Goal: Task Accomplishment & Management: Use online tool/utility

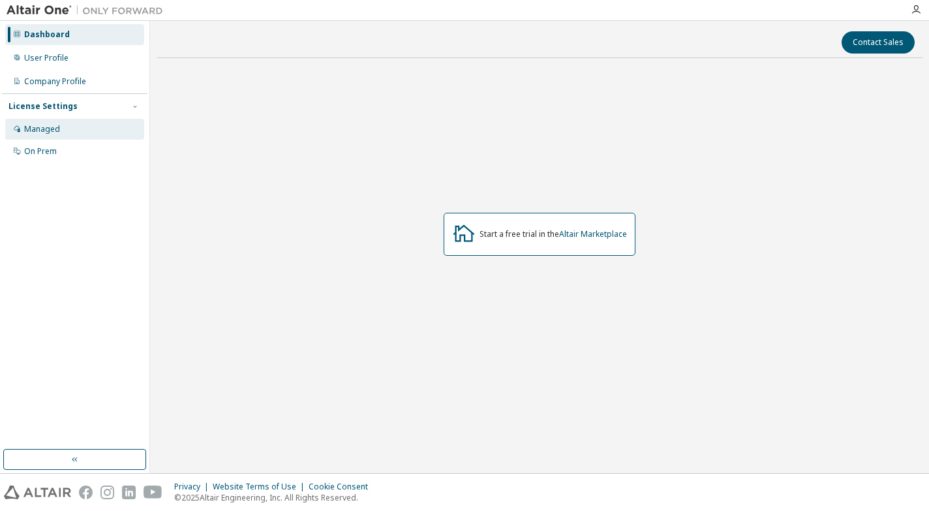
click at [69, 134] on div "Managed" at bounding box center [74, 129] width 139 height 21
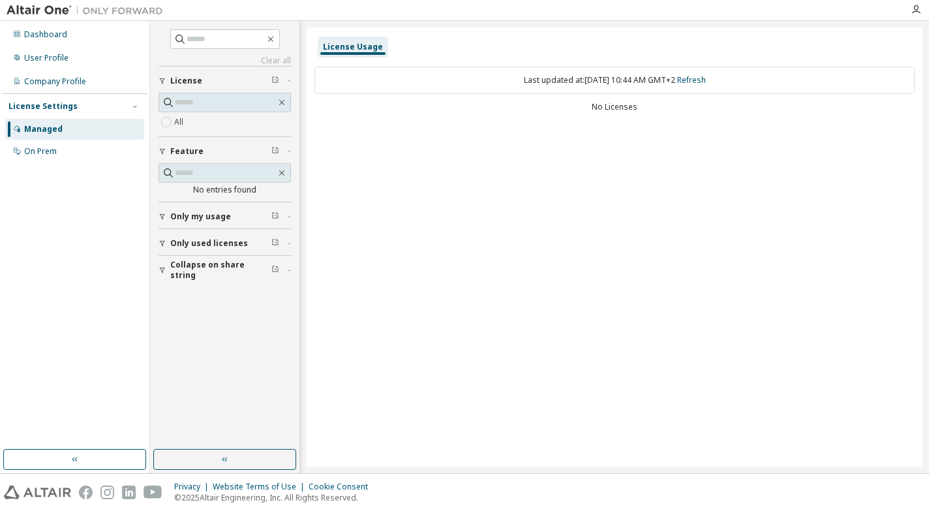
click at [160, 217] on icon "button" at bounding box center [163, 217] width 8 height 8
click at [168, 213] on div "button" at bounding box center [165, 217] width 12 height 8
click at [354, 42] on div "License Usage" at bounding box center [353, 47] width 60 height 10
click at [157, 305] on div "Clear all Collapse on share string Only used licenses Only my usage Yes No Feat…" at bounding box center [225, 235] width 146 height 425
click at [163, 305] on icon "button" at bounding box center [163, 308] width 8 height 8
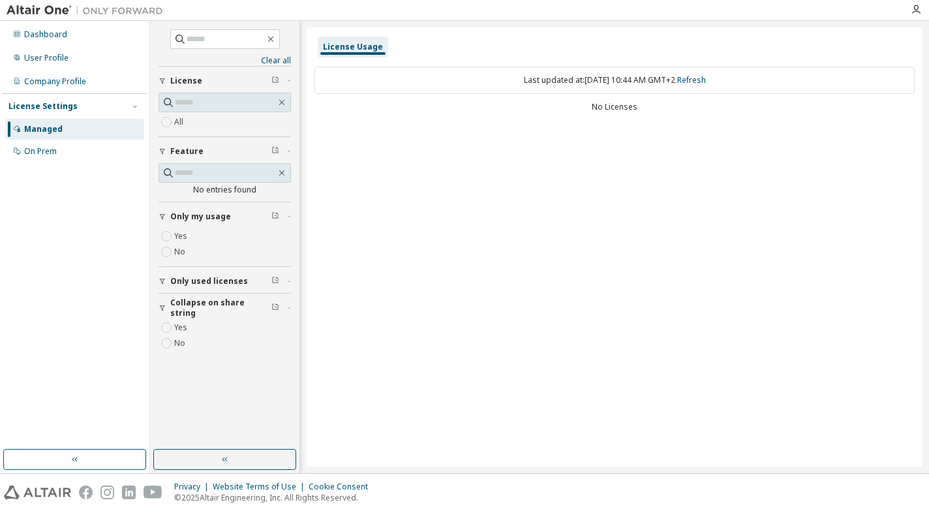
click at [163, 277] on button "Only used licenses" at bounding box center [225, 281] width 132 height 29
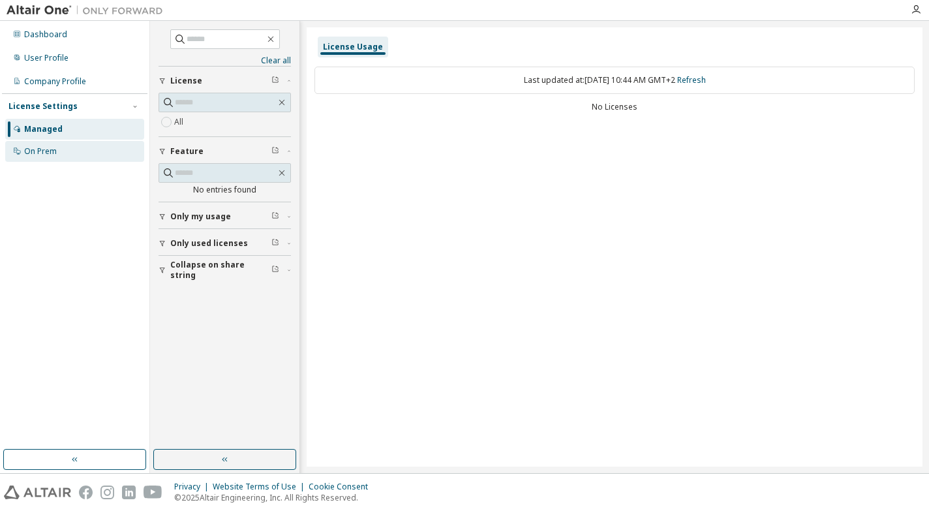
click at [61, 155] on div "On Prem" at bounding box center [74, 151] width 139 height 21
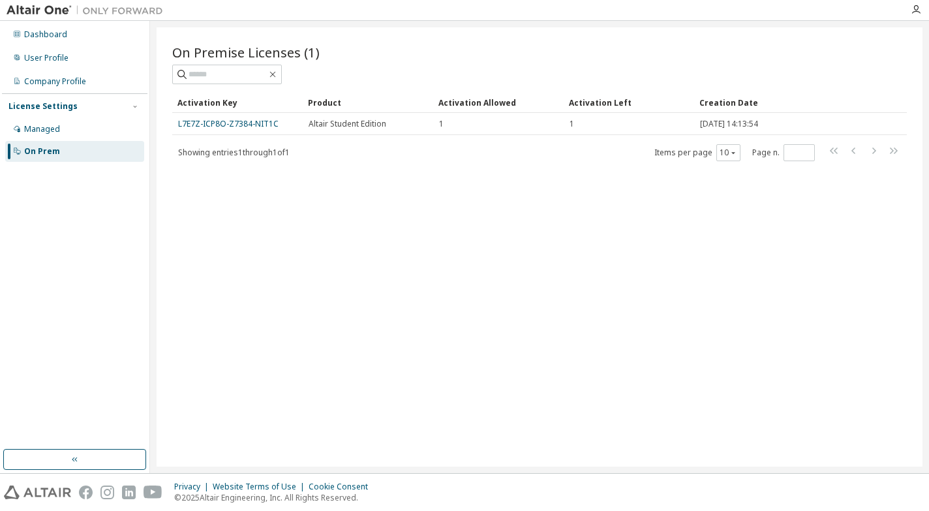
drag, startPoint x: 266, startPoint y: 125, endPoint x: 211, endPoint y: 179, distance: 77.5
click at [211, 187] on div "On Premise Licenses (1) Clear Load Save Save As Field Operator Value Select fil…" at bounding box center [540, 246] width 766 height 439
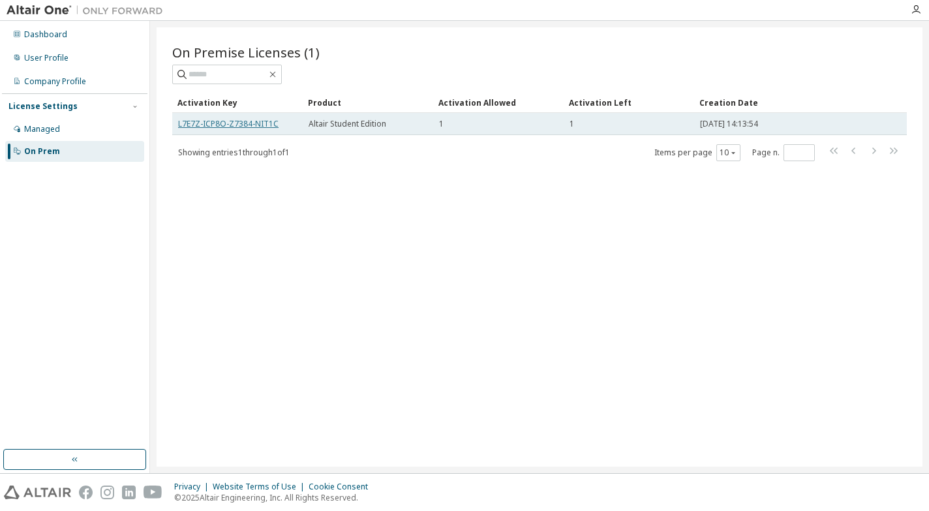
click at [238, 121] on link "L7E7Z-ICP8O-Z7384-NIT1C" at bounding box center [228, 123] width 100 height 11
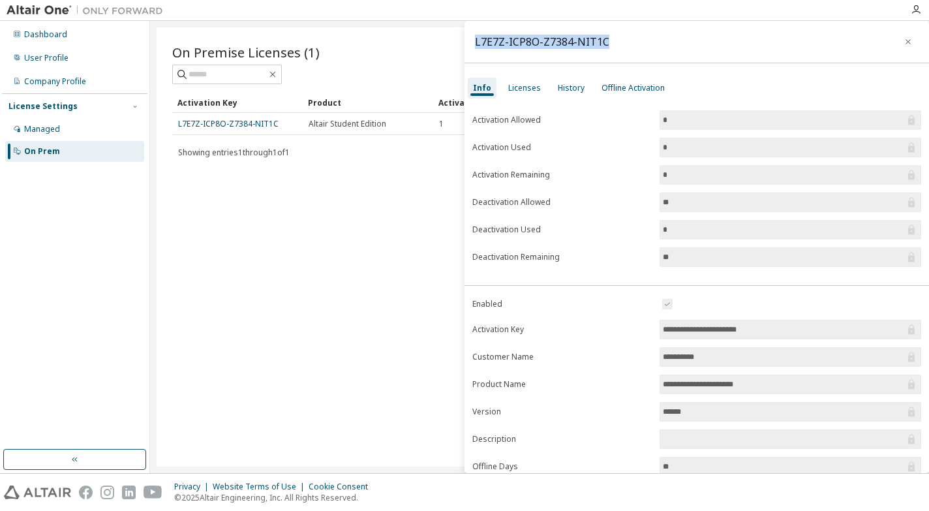
drag, startPoint x: 639, startPoint y: 45, endPoint x: 474, endPoint y: 47, distance: 164.4
click at [474, 47] on div "L7E7Z-ICP8O-Z7384-NIT1C" at bounding box center [697, 42] width 465 height 42
copy div "L7E7Z-ICP8O-Z7384-NIT1C"
click at [520, 89] on div "Licenses" at bounding box center [524, 88] width 33 height 10
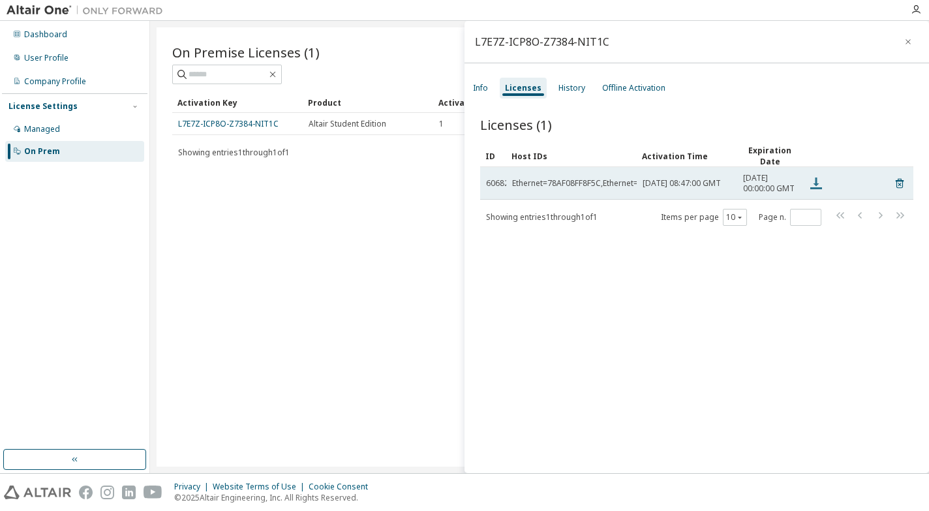
click at [820, 189] on icon at bounding box center [816, 184] width 16 height 16
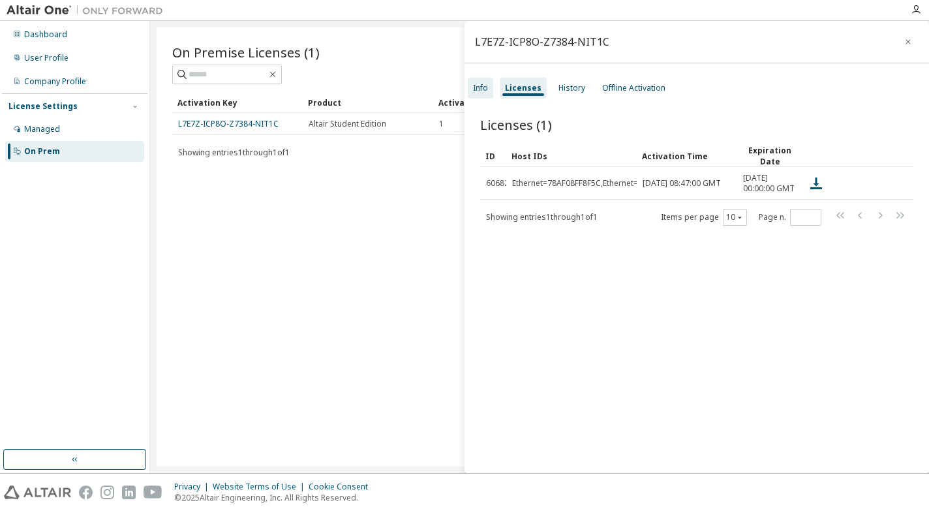
click at [484, 87] on div "Info" at bounding box center [480, 88] width 15 height 10
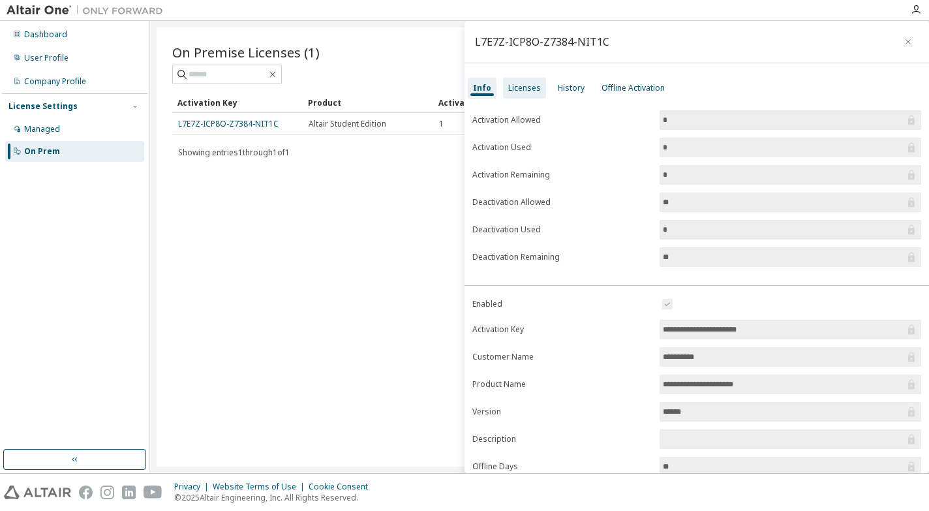
click at [523, 90] on div "Licenses" at bounding box center [524, 88] width 33 height 10
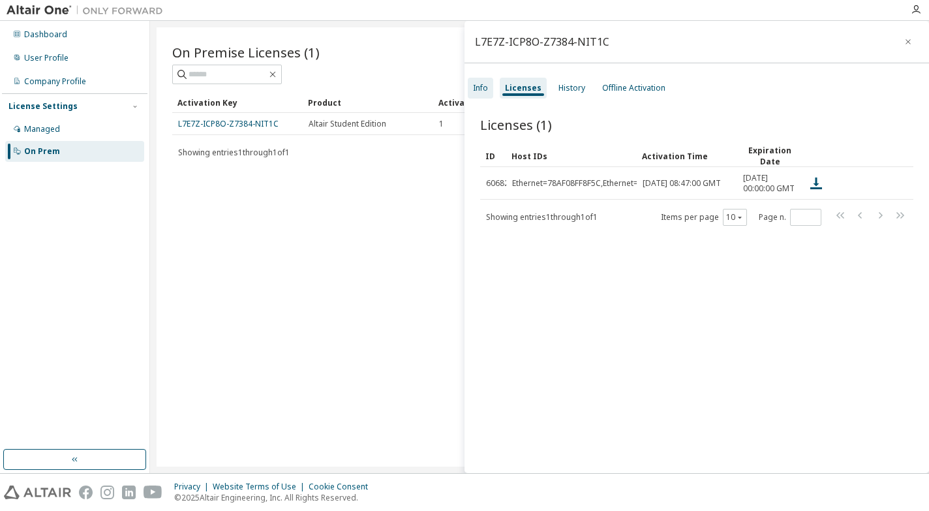
click at [482, 87] on div "Info" at bounding box center [480, 88] width 15 height 10
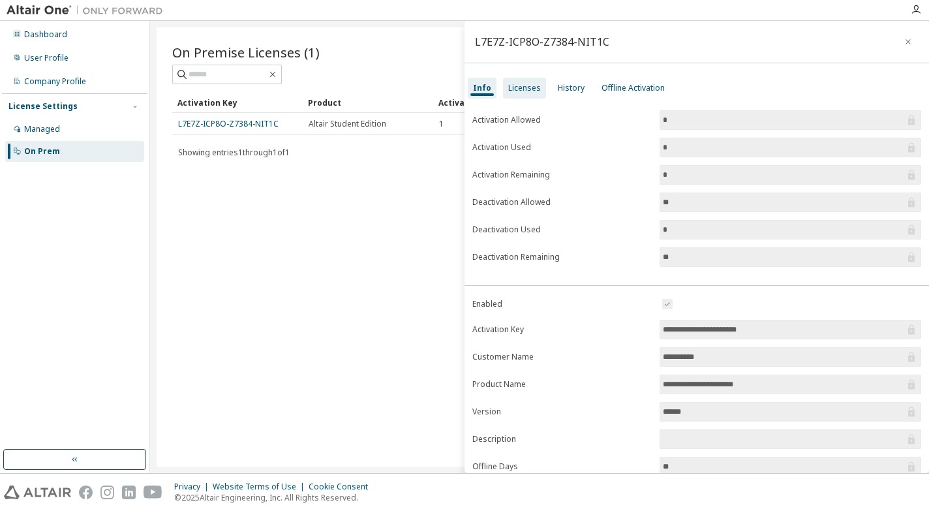
click at [522, 92] on div "Licenses" at bounding box center [524, 88] width 33 height 10
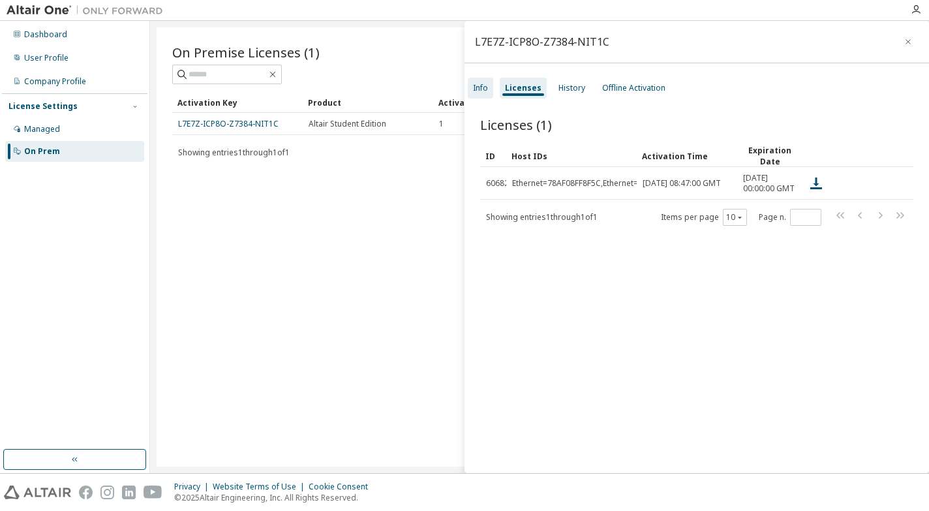
click at [481, 92] on div "Info" at bounding box center [480, 88] width 15 height 10
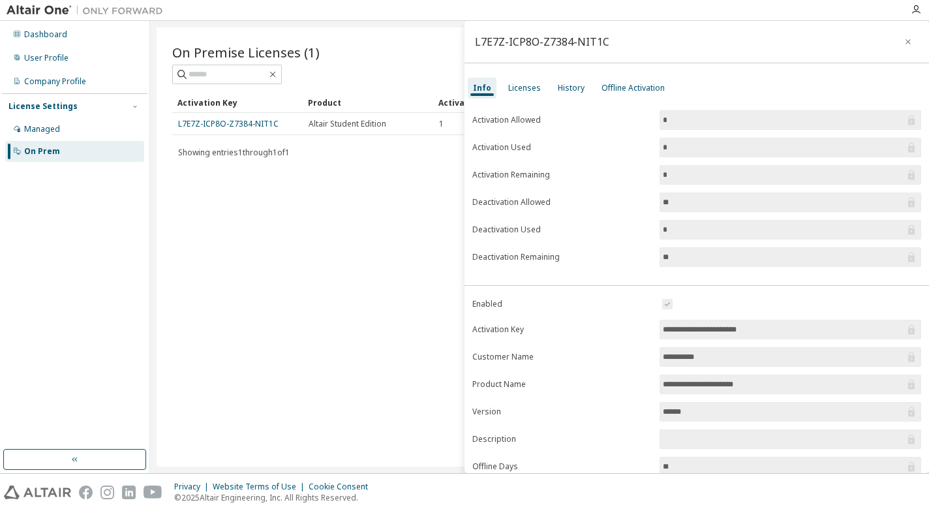
click at [570, 39] on div "L7E7Z-ICP8O-Z7384-NIT1C" at bounding box center [542, 42] width 134 height 10
copy div "L7E7Z-ICP8O-Z7384-NIT1C"
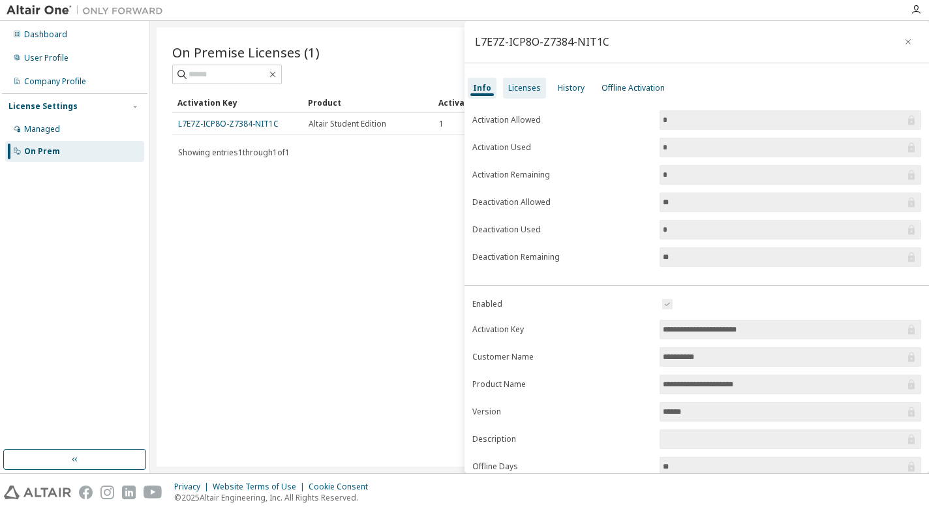
click at [521, 89] on div "Licenses" at bounding box center [524, 88] width 33 height 10
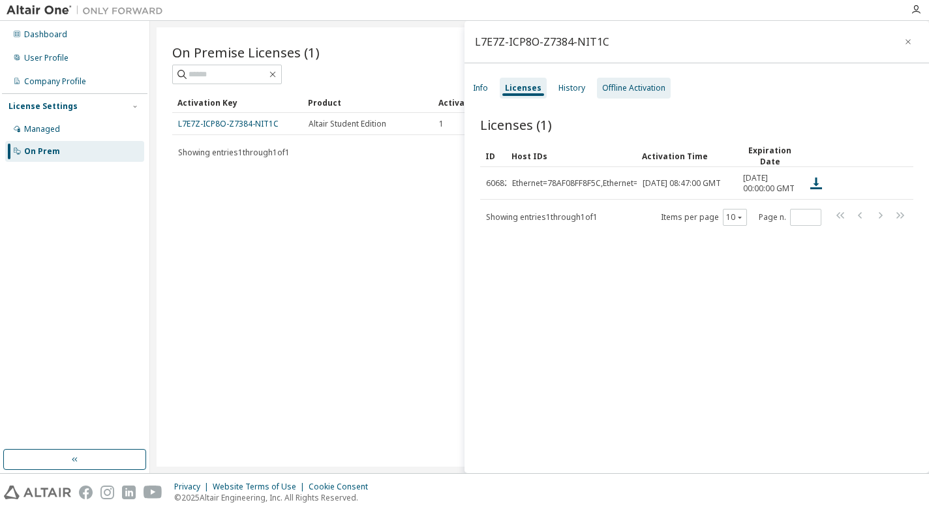
click at [607, 91] on div "Offline Activation" at bounding box center [633, 88] width 63 height 10
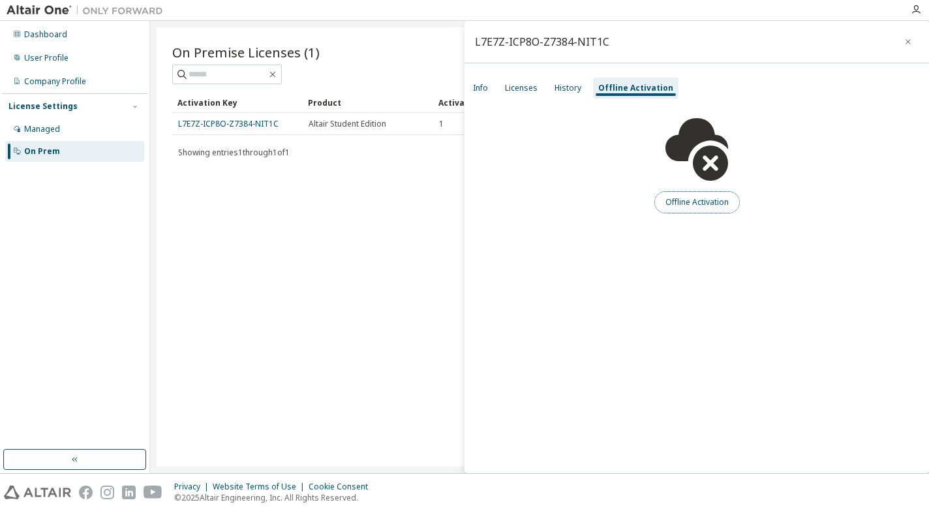
click at [686, 198] on button "Offline Activation" at bounding box center [696, 202] width 85 height 22
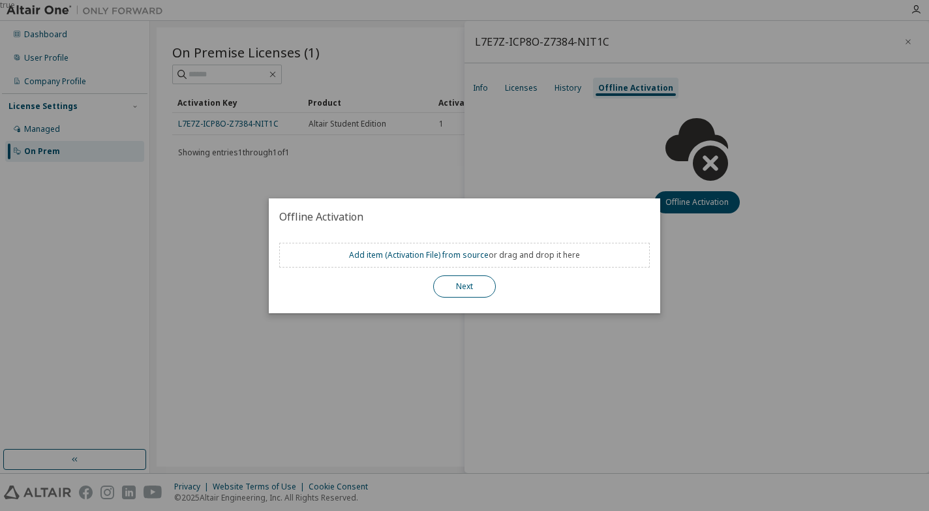
click at [475, 292] on button "Next" at bounding box center [464, 286] width 63 height 22
click at [489, 283] on button "Next" at bounding box center [464, 286] width 63 height 22
click at [476, 287] on button "Next" at bounding box center [464, 286] width 63 height 22
click at [574, 337] on div "true" at bounding box center [464, 255] width 929 height 511
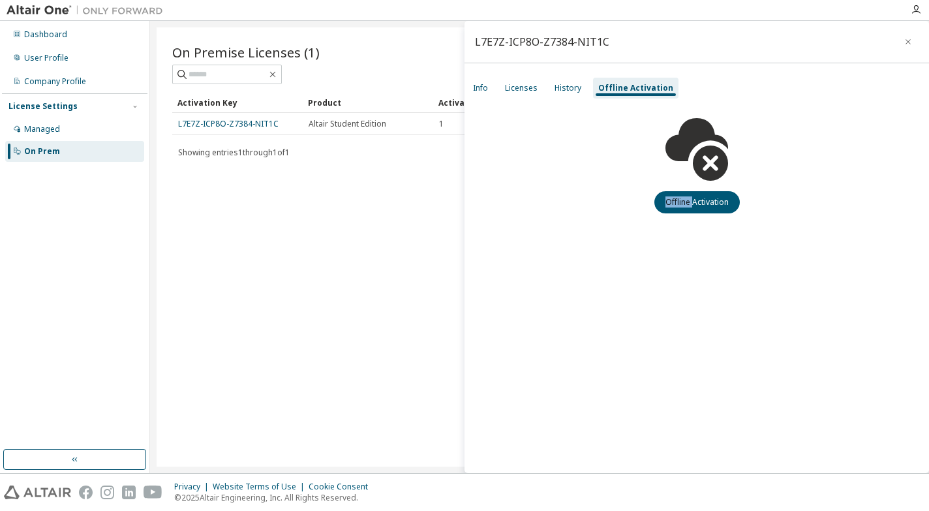
click at [574, 337] on div "L7E7Z-ICP8O-Z7384-NIT1C Info Licenses History Offline Activation Offline Activa…" at bounding box center [697, 247] width 465 height 452
click at [485, 82] on div "Info" at bounding box center [480, 88] width 25 height 21
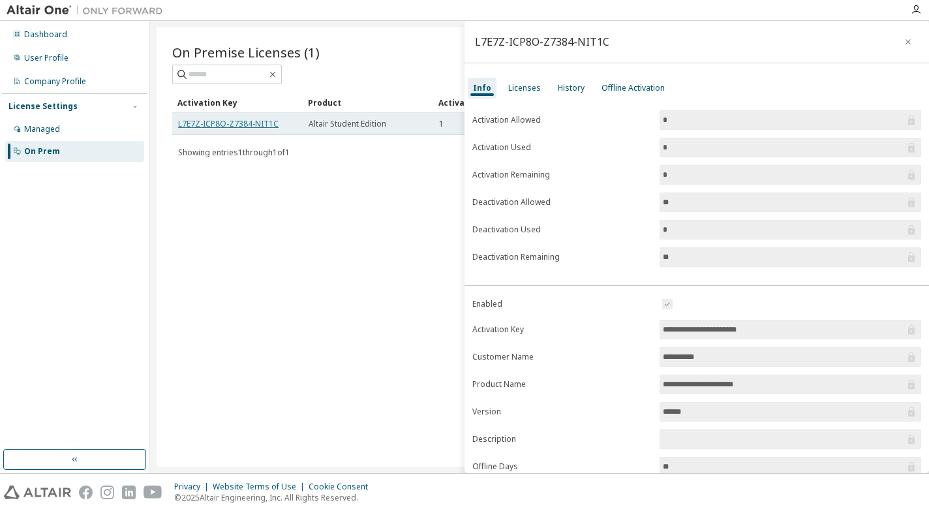
click at [266, 127] on link "L7E7Z-ICP8O-Z7384-NIT1C" at bounding box center [228, 123] width 100 height 11
